Goal: Task Accomplishment & Management: Manage account settings

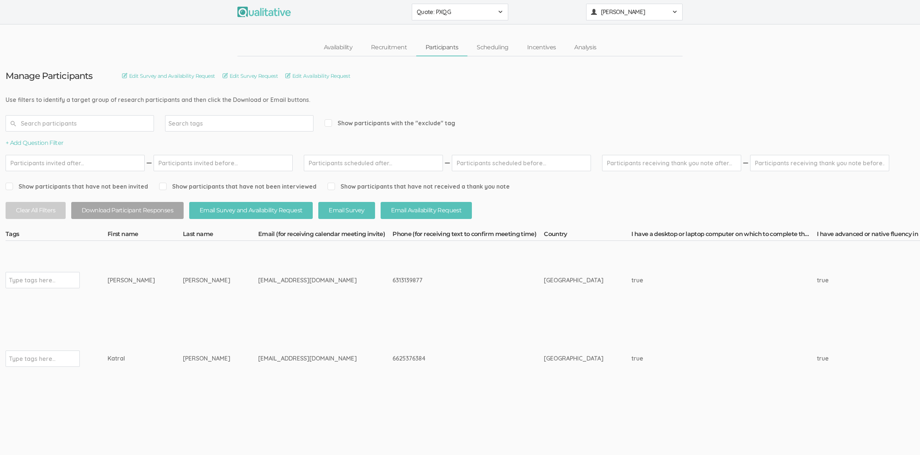
click at [610, 12] on span "[PERSON_NAME]" at bounding box center [634, 12] width 67 height 9
click at [617, 75] on link "Project Settings" at bounding box center [634, 73] width 96 height 15
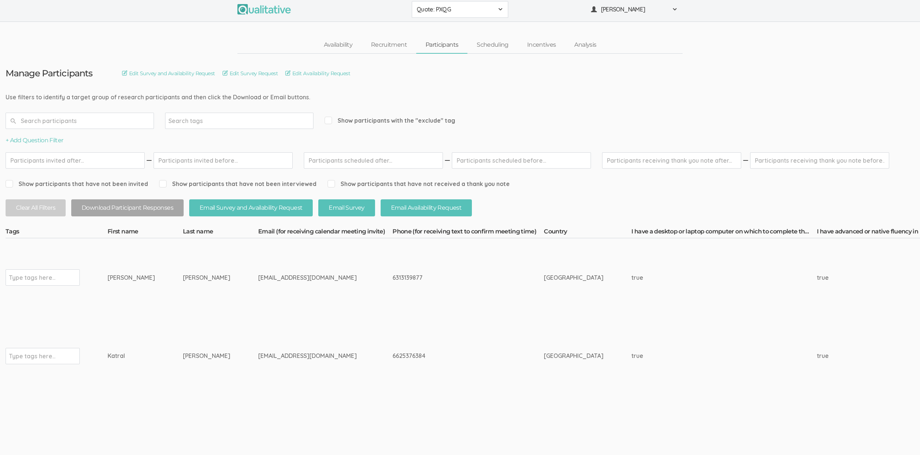
click at [183, 317] on td "Jamerson" at bounding box center [220, 356] width 75 height 79
drag, startPoint x: 121, startPoint y: 279, endPoint x: 359, endPoint y: 353, distance: 248.8
click at [392, 353] on div "6625376384" at bounding box center [453, 356] width 123 height 9
drag, startPoint x: 373, startPoint y: 356, endPoint x: 118, endPoint y: 277, distance: 267.0
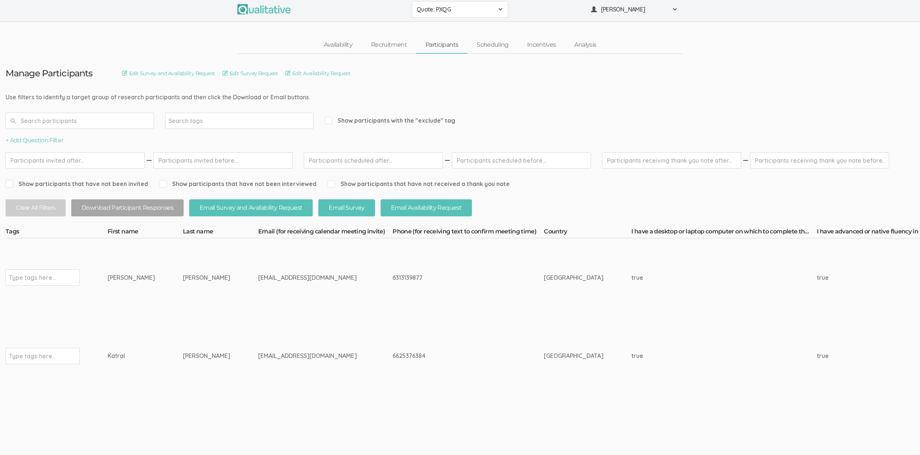
click at [118, 277] on div "Anthony" at bounding box center [131, 278] width 47 height 9
drag, startPoint x: 117, startPoint y: 277, endPoint x: 366, endPoint y: 353, distance: 260.7
click at [392, 353] on div "6625376384" at bounding box center [453, 356] width 123 height 9
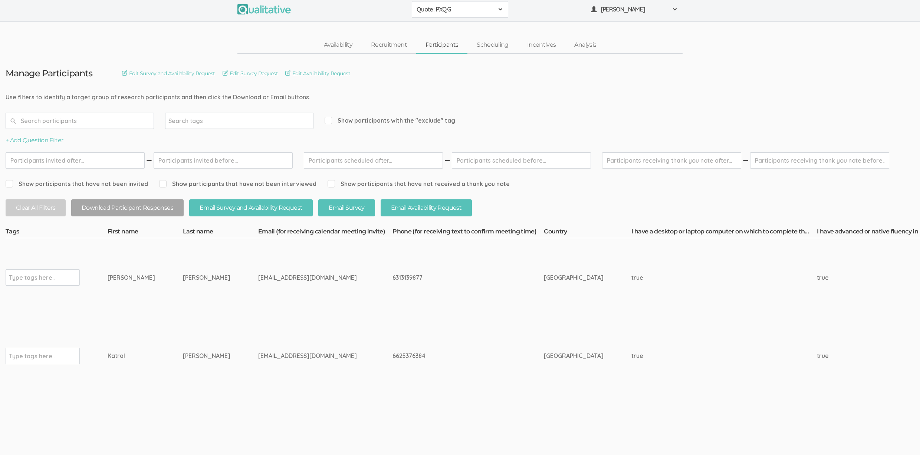
drag, startPoint x: 365, startPoint y: 355, endPoint x: 119, endPoint y: 277, distance: 258.7
click at [119, 277] on div "Anthony" at bounding box center [131, 278] width 47 height 9
click at [119, 276] on div "Anthony" at bounding box center [131, 278] width 47 height 9
drag, startPoint x: 118, startPoint y: 279, endPoint x: 366, endPoint y: 355, distance: 259.8
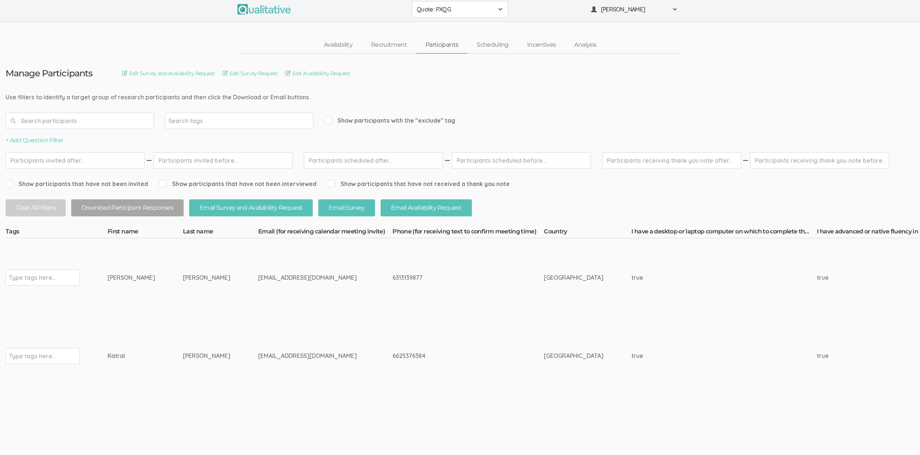
click at [392, 355] on div "6625376384" at bounding box center [453, 356] width 123 height 9
click at [115, 295] on td "Anthony" at bounding box center [145, 277] width 75 height 79
click at [189, 328] on td "Jamerson" at bounding box center [220, 356] width 75 height 79
click at [204, 341] on td "Jamerson" at bounding box center [220, 356] width 75 height 79
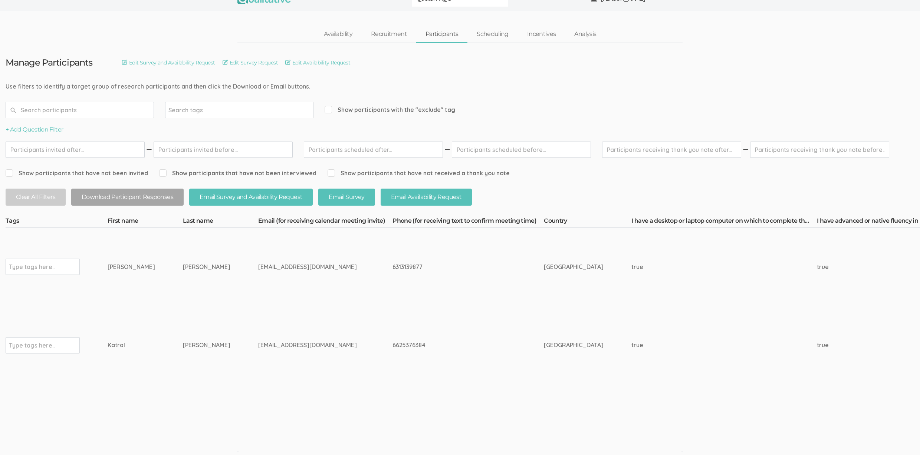
scroll to position [0, 0]
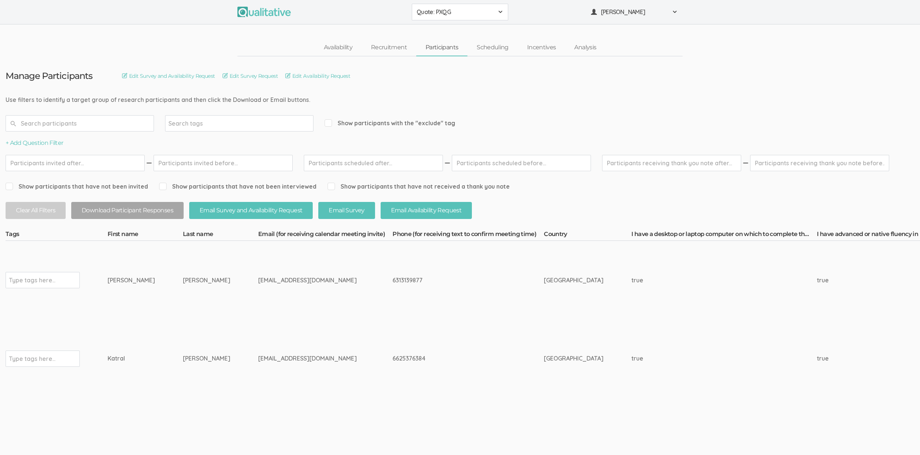
click at [207, 331] on td "Jamerson" at bounding box center [220, 359] width 75 height 79
click at [183, 300] on td "Davis" at bounding box center [220, 280] width 75 height 79
click at [131, 312] on td "Anthony" at bounding box center [145, 280] width 75 height 79
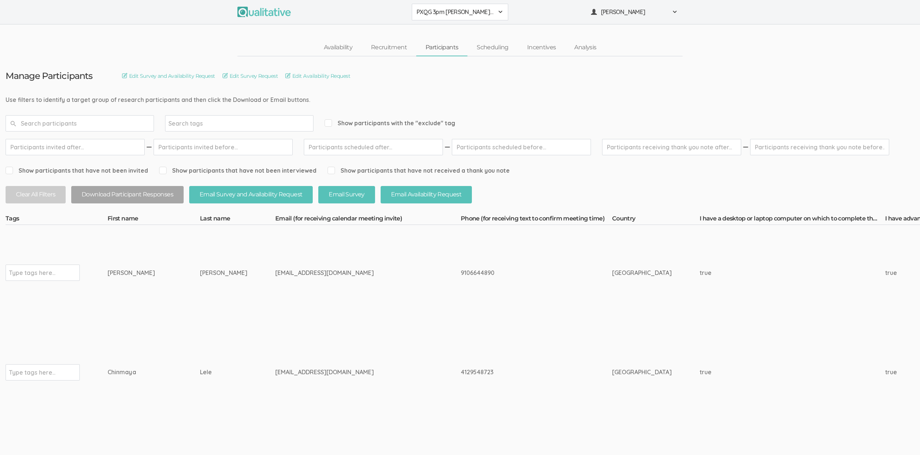
click at [461, 350] on td "4129548723" at bounding box center [536, 373] width 151 height 104
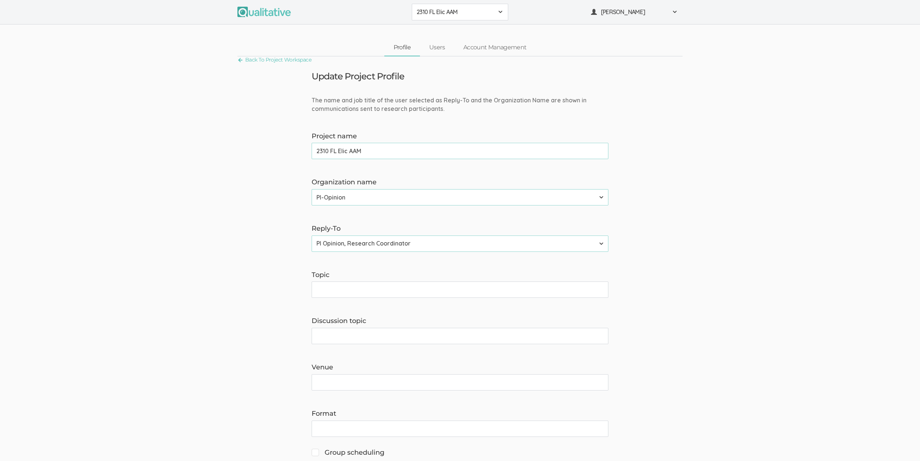
click at [427, 14] on span "2310 FL Elic AAM" at bounding box center [454, 12] width 77 height 9
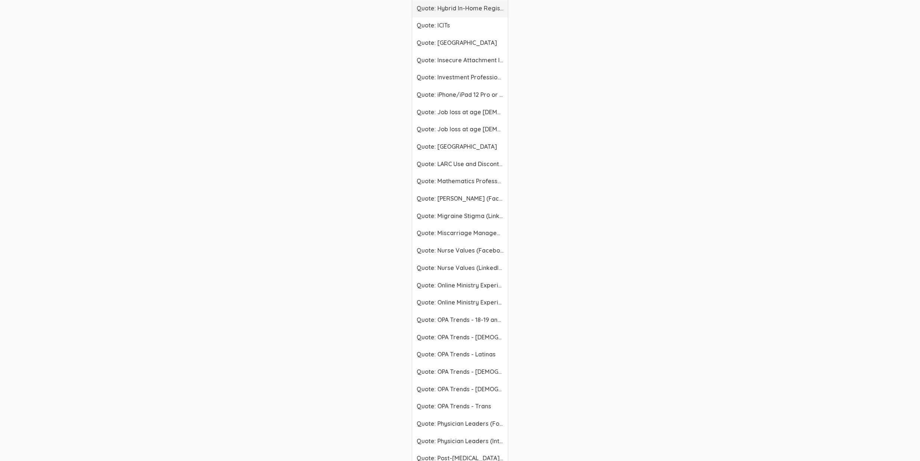
scroll to position [2072, 0]
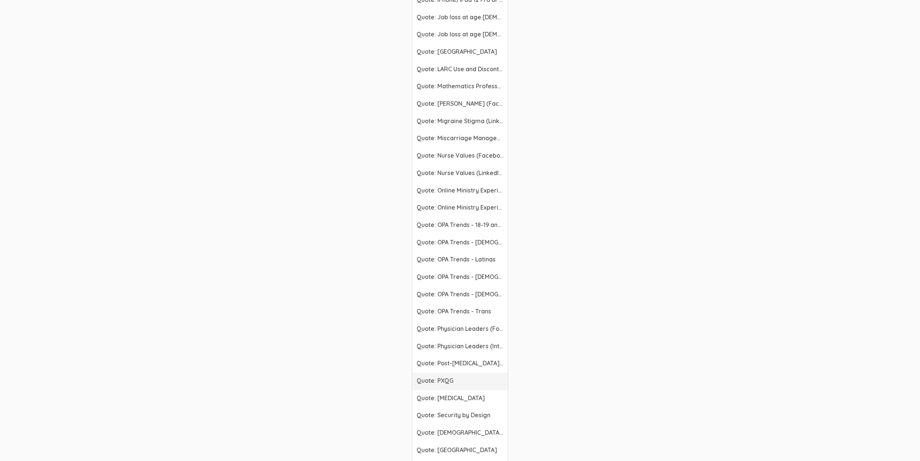
click at [451, 384] on span "Quote: PXQG" at bounding box center [459, 380] width 87 height 9
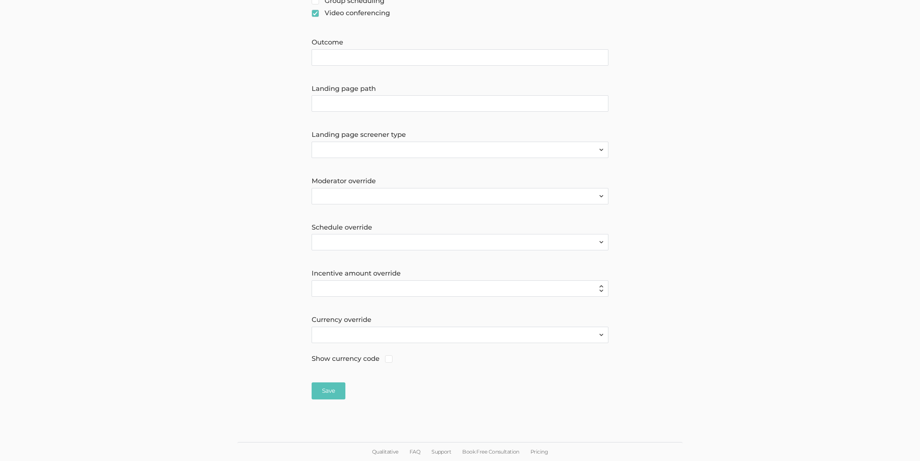
scroll to position [452, 0]
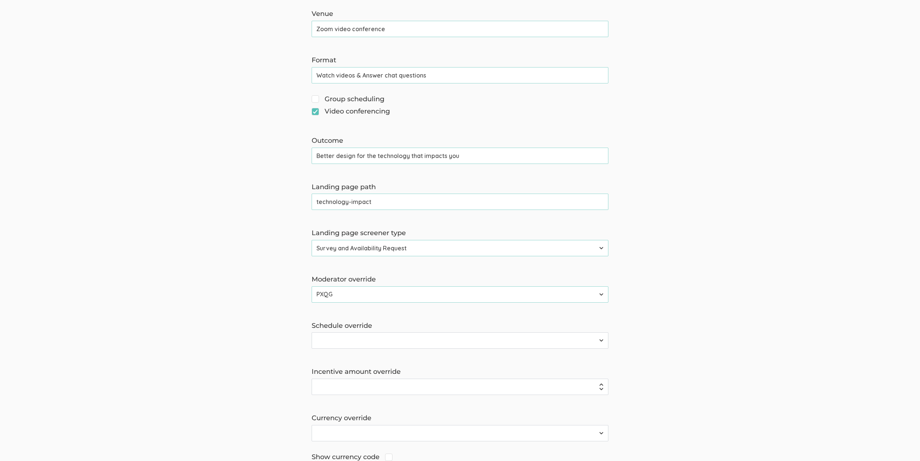
scroll to position [221, 0]
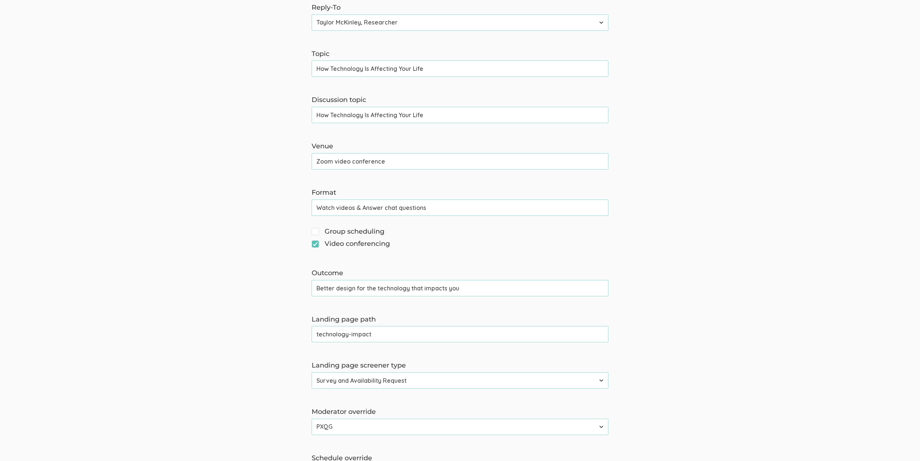
click at [352, 233] on span "Group scheduling" at bounding box center [348, 232] width 73 height 10
click at [316, 233] on input "Group scheduling" at bounding box center [314, 230] width 5 height 5
checkbox input "true"
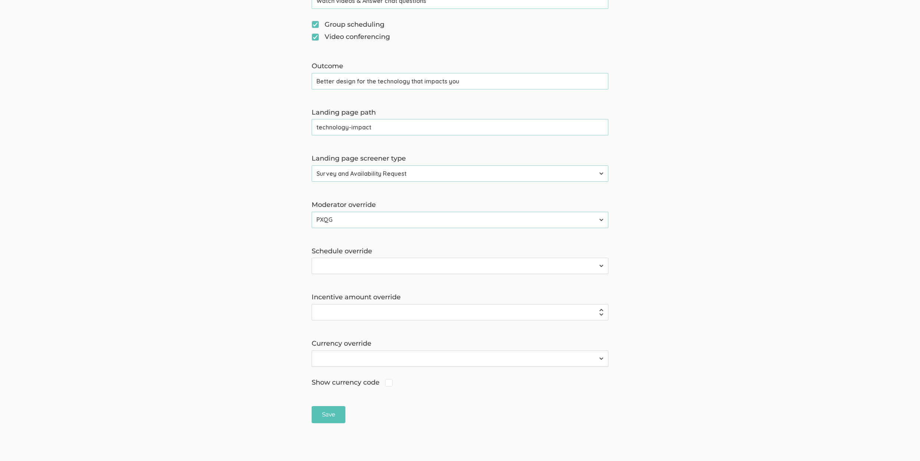
scroll to position [452, 0]
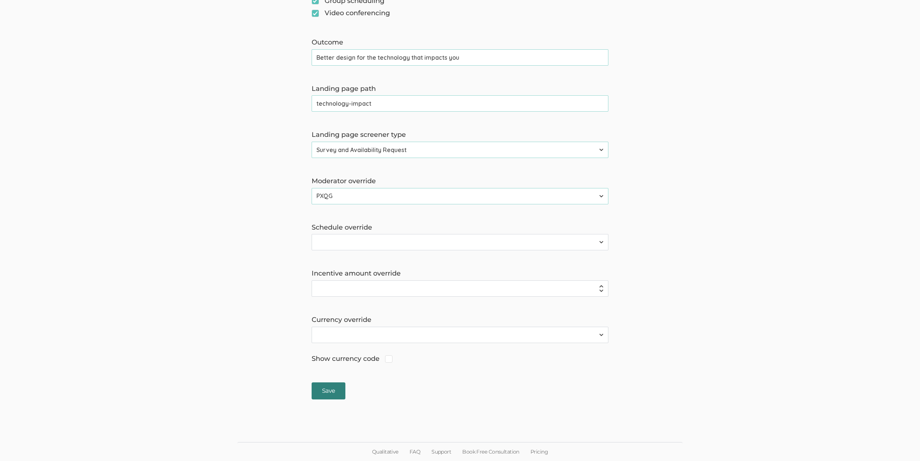
click at [329, 390] on input "Save" at bounding box center [329, 390] width 34 height 17
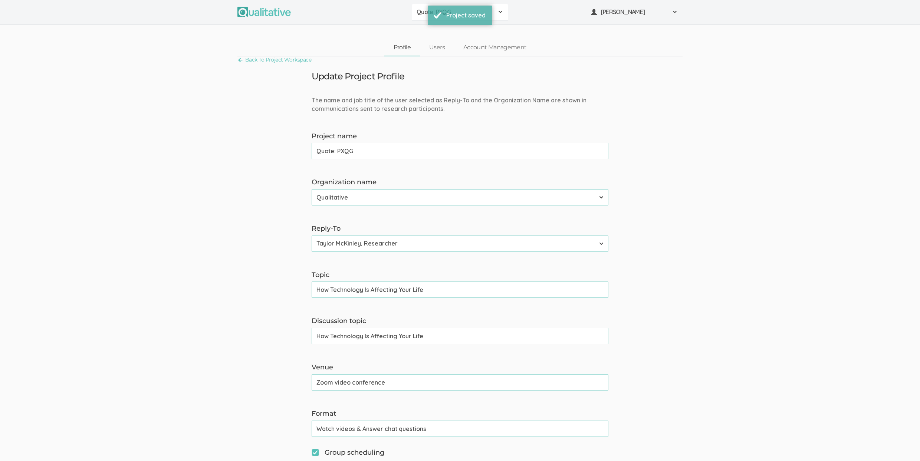
click at [419, 14] on span "Quote: PXQG" at bounding box center [454, 12] width 77 height 9
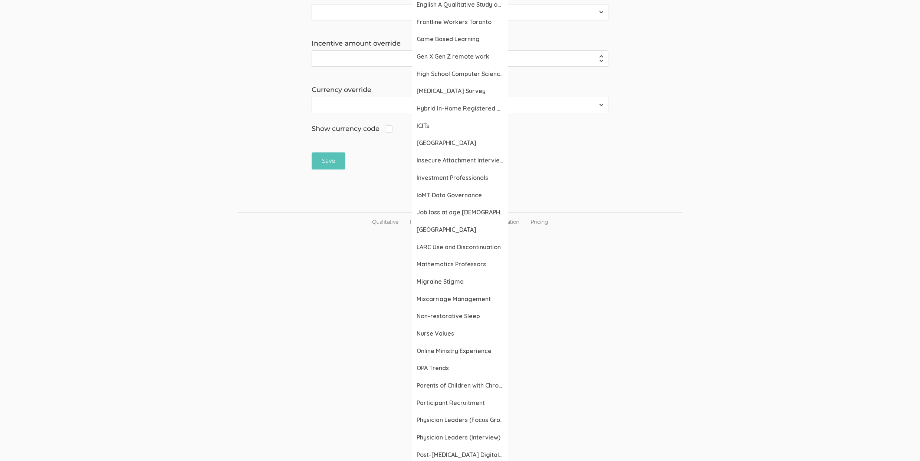
scroll to position [726, 0]
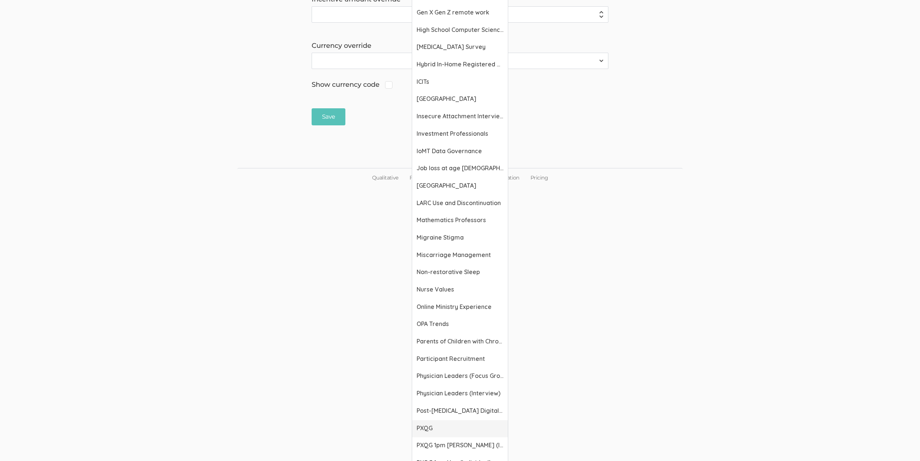
click at [443, 426] on span "PXQG" at bounding box center [459, 428] width 87 height 9
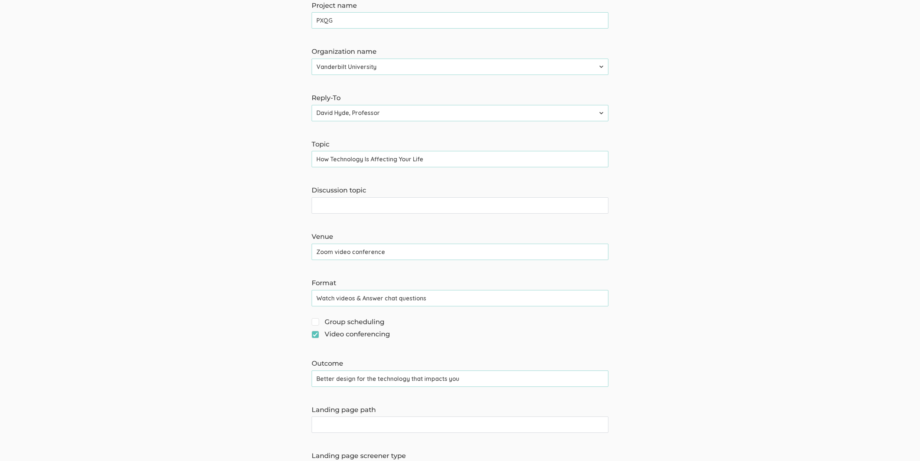
scroll to position [165, 0]
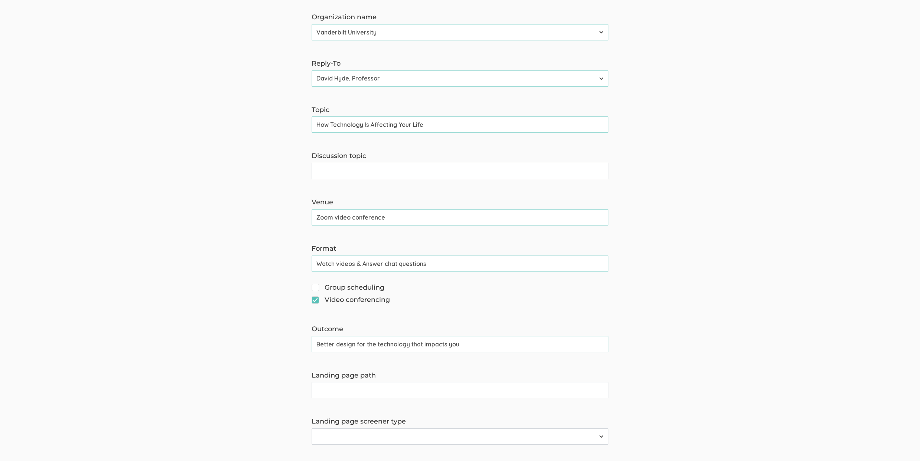
click at [343, 289] on span "Group scheduling" at bounding box center [348, 288] width 73 height 10
click at [316, 289] on input "Group scheduling" at bounding box center [314, 286] width 5 height 5
checkbox input "true"
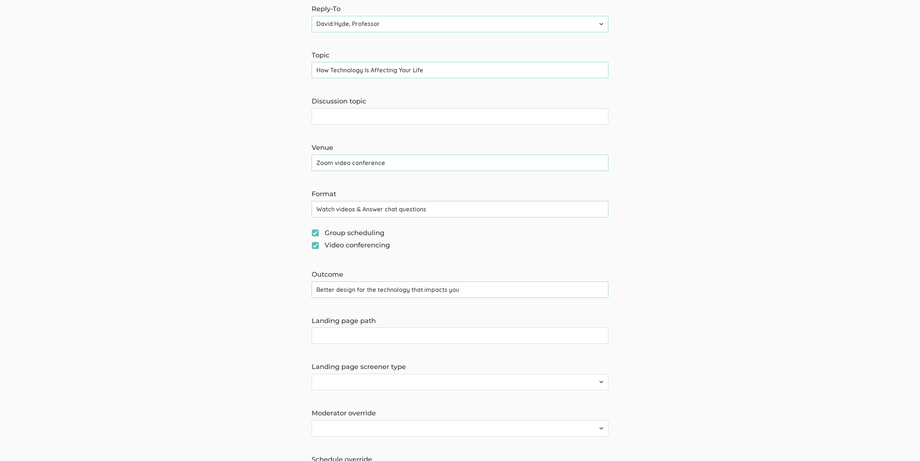
scroll to position [452, 0]
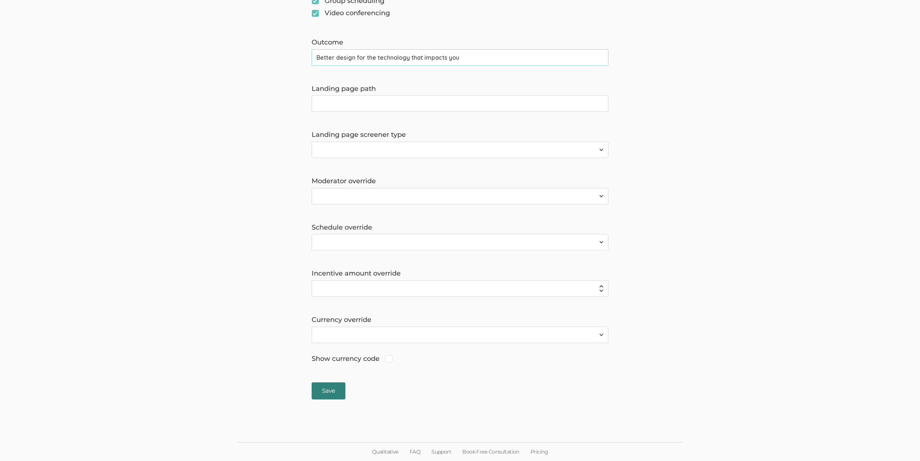
click at [336, 384] on input "Save" at bounding box center [329, 390] width 34 height 17
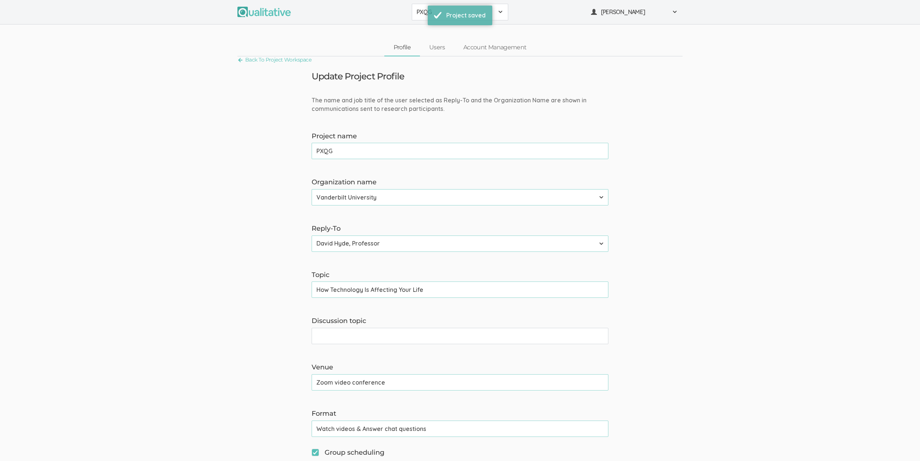
click at [425, 22] on div "PXQG 2310 FL Elic AAM 2310 FL Elic LTXF 2310 FL Elic WNHF 2310 FL Elicitations …" at bounding box center [460, 12] width 920 height 24
click at [419, 9] on span "PXQG" at bounding box center [454, 12] width 77 height 9
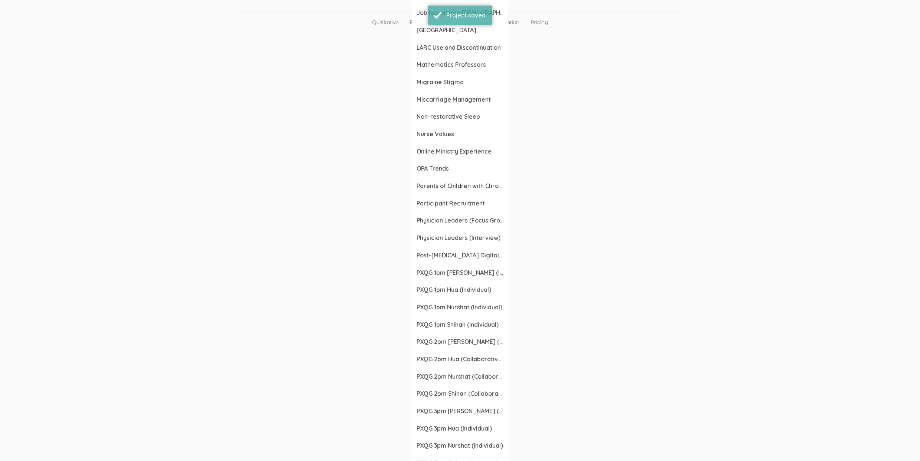
scroll to position [881, 0]
click at [448, 273] on span "PXQG 1pm [PERSON_NAME] (Individual)" at bounding box center [459, 272] width 87 height 9
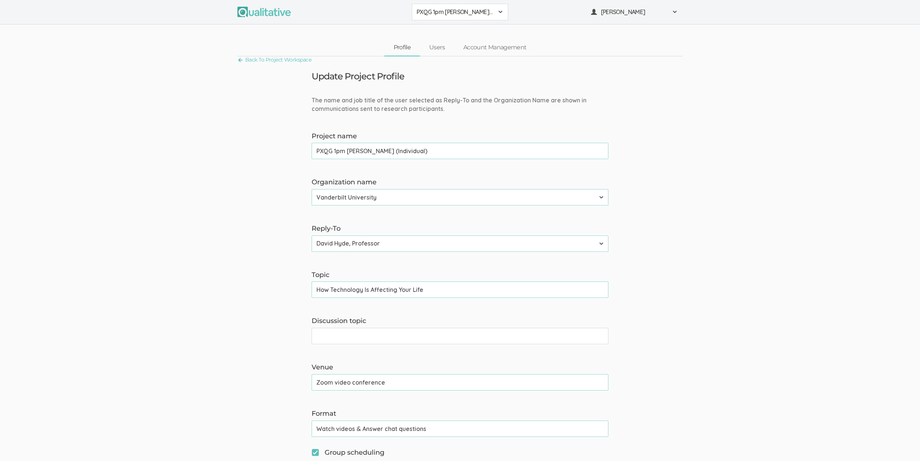
click at [432, 7] on button "PXQG 1pm [PERSON_NAME] (Individual)" at bounding box center [460, 12] width 96 height 17
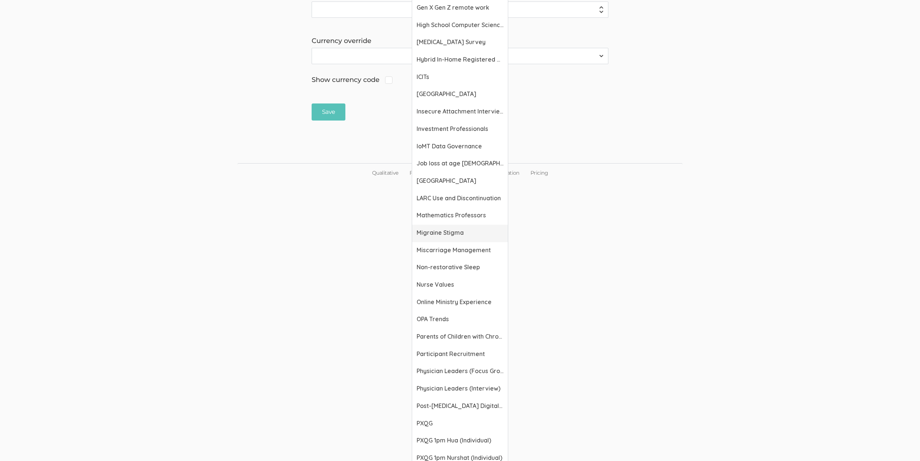
scroll to position [772, 0]
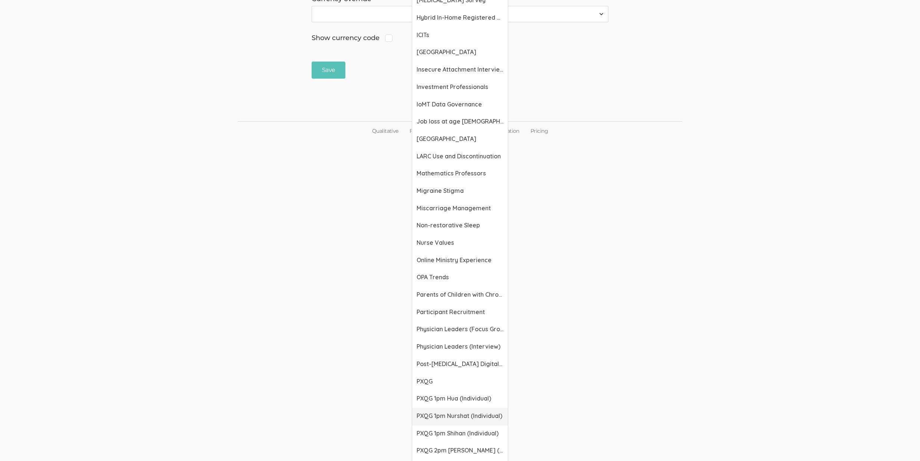
click at [449, 422] on link "PXQG 1pm Nurshat (Individual)" at bounding box center [460, 416] width 96 height 17
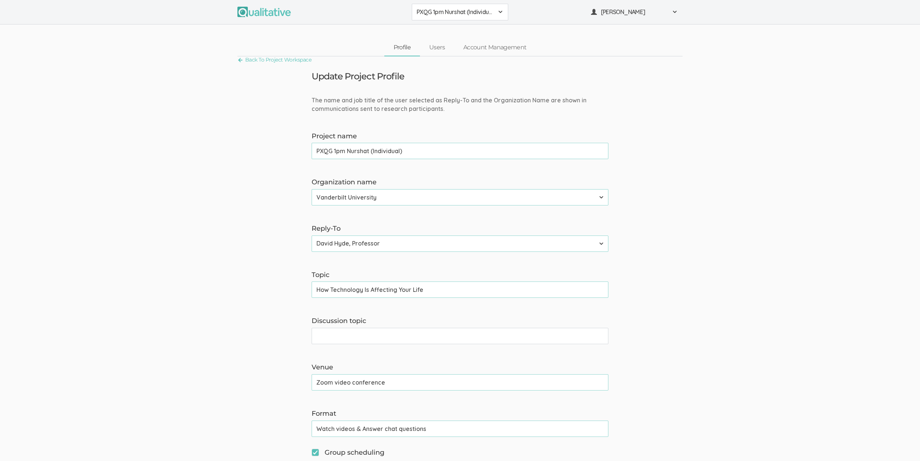
click at [437, 7] on button "PXQG 1pm Nurshat (Individual)" at bounding box center [460, 12] width 96 height 17
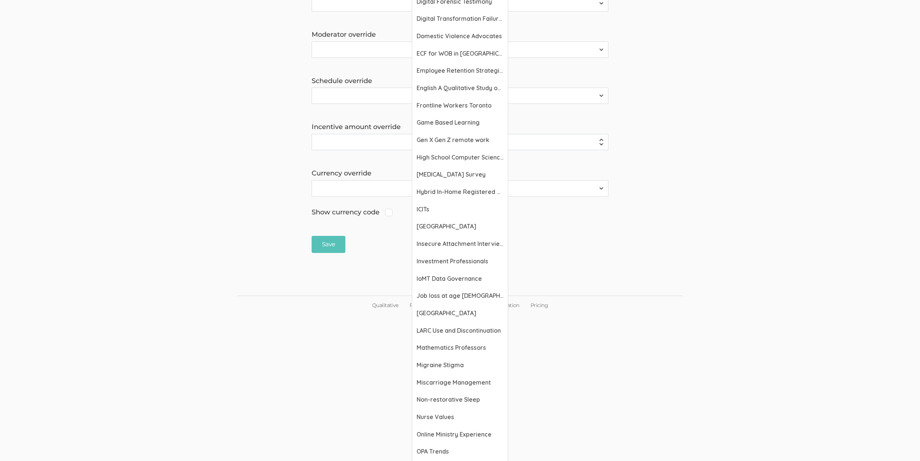
scroll to position [953, 0]
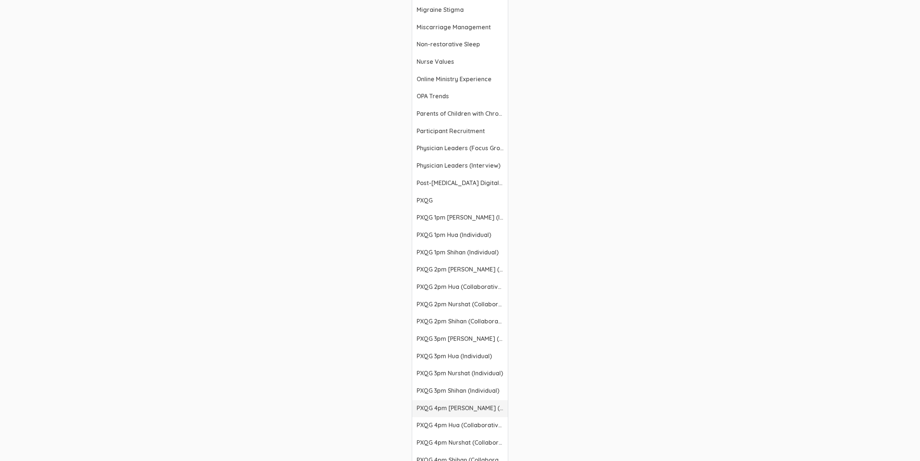
click at [450, 408] on span "PXQG 4pm [PERSON_NAME] (Collaborative)" at bounding box center [459, 408] width 87 height 9
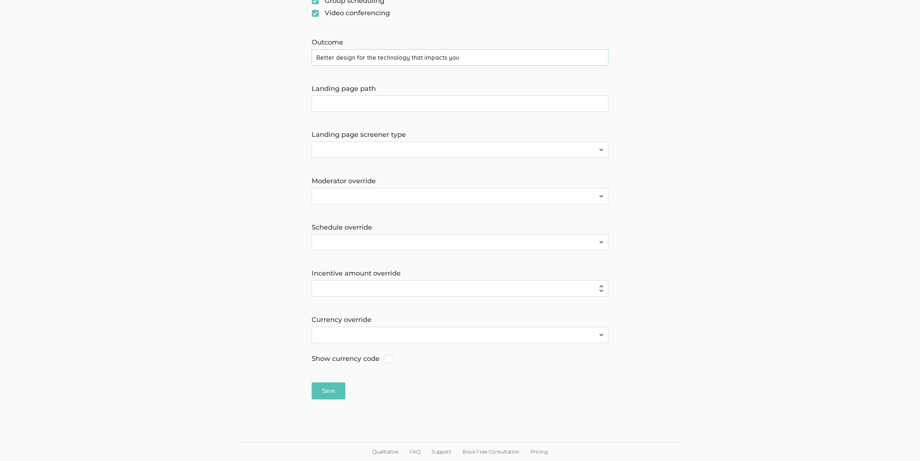
scroll to position [452, 0]
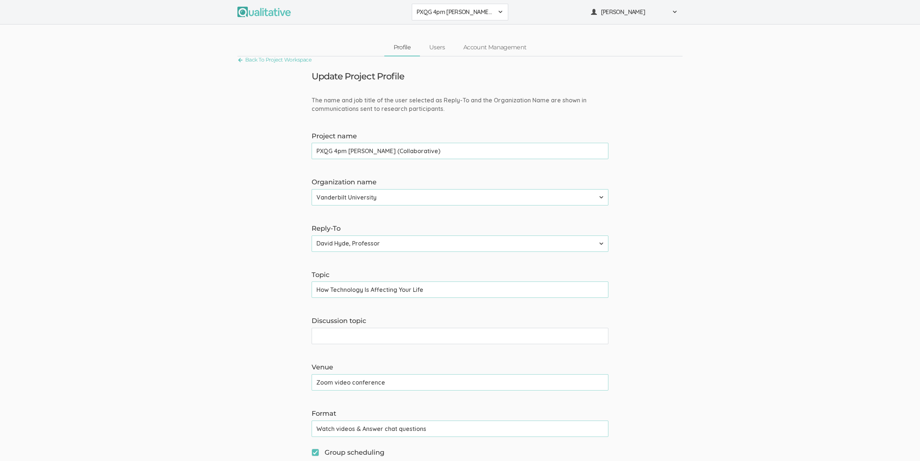
click at [464, 15] on span "PXQG 4pm [PERSON_NAME] (Collaborative)" at bounding box center [454, 12] width 77 height 9
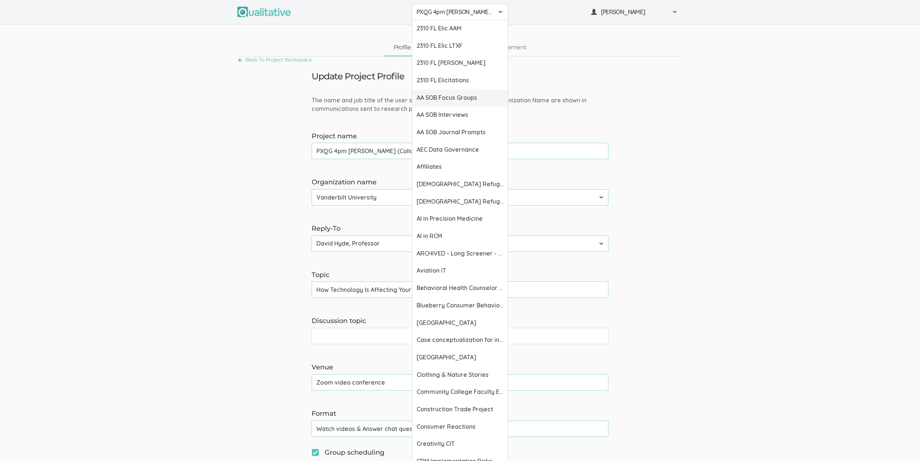
click at [455, 96] on span "AA SOB Focus Groups" at bounding box center [459, 97] width 87 height 9
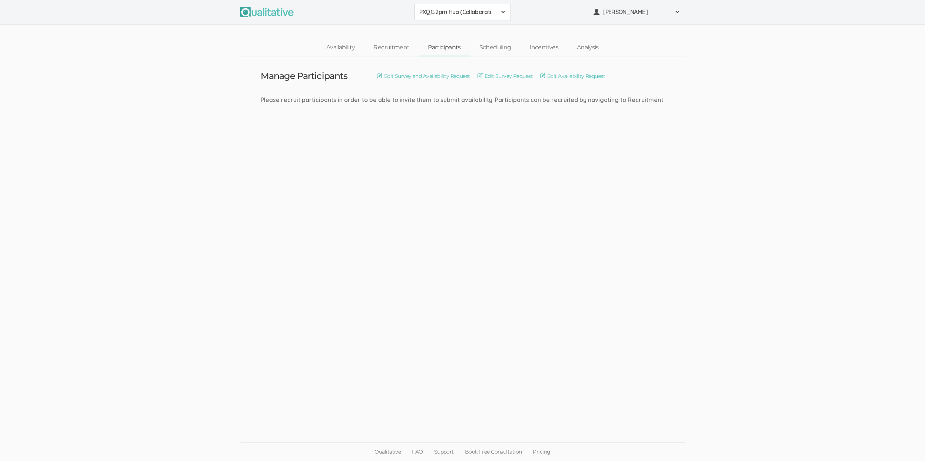
click at [115, 275] on ui-view "Manage Participants Edit Survey and Availability Request Edit Survey Request Ed…" at bounding box center [462, 230] width 925 height 349
click at [268, 296] on ui-view "Manage Participants Edit Survey and Availability Request Edit Survey Request Ed…" at bounding box center [462, 230] width 925 height 349
click at [511, 289] on ui-view "Manage Participants Edit Survey and Availability Request Edit Survey Request Ed…" at bounding box center [462, 230] width 925 height 349
